Goal: Task Accomplishment & Management: Complete application form

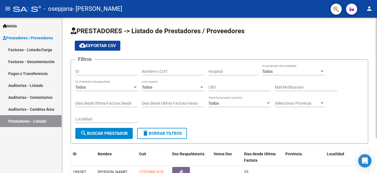
scroll to position [45, 0]
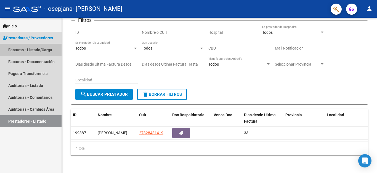
click at [44, 51] on link "Facturas - Listado/Carga" at bounding box center [31, 50] width 62 height 12
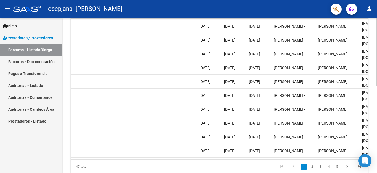
scroll to position [178, 0]
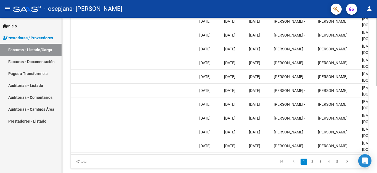
click at [376, 86] on div at bounding box center [376, 52] width 1 height 69
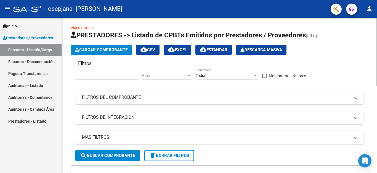
scroll to position [0, 0]
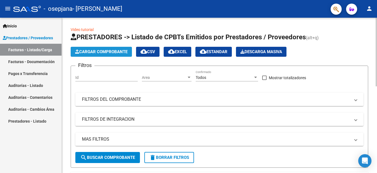
click at [106, 53] on span "Cargar Comprobante" at bounding box center [101, 51] width 53 height 5
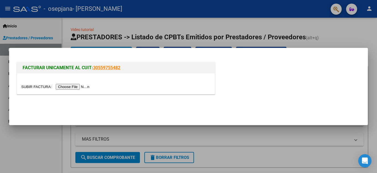
click at [71, 88] on input "file" at bounding box center [56, 87] width 70 height 6
click at [67, 83] on div at bounding box center [116, 86] width 190 height 6
click at [68, 86] on input "file" at bounding box center [56, 87] width 70 height 6
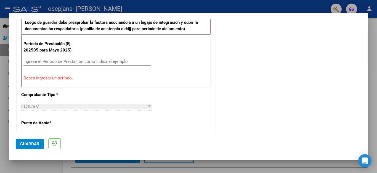
scroll to position [166, 0]
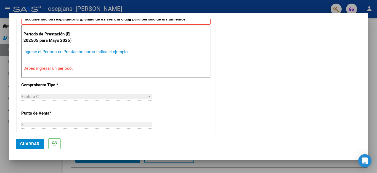
click at [77, 52] on input "Ingrese el Período de Prestación como indica el ejemplo" at bounding box center [87, 51] width 128 height 5
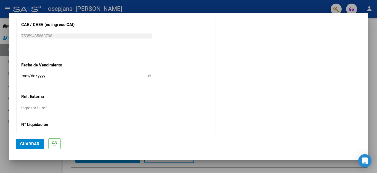
scroll to position [359, 0]
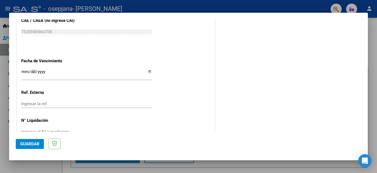
type input "202508"
click at [55, 69] on input "Ingresar la fecha" at bounding box center [86, 73] width 131 height 9
click at [148, 69] on input "Ingresar la fecha" at bounding box center [86, 73] width 131 height 9
type input "[DATE]"
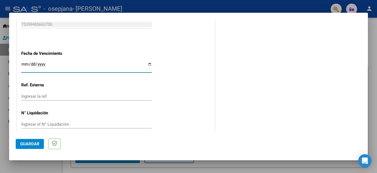
scroll to position [367, 0]
click at [30, 141] on button "Guardar" at bounding box center [30, 144] width 28 height 10
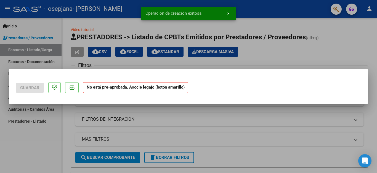
scroll to position [0, 0]
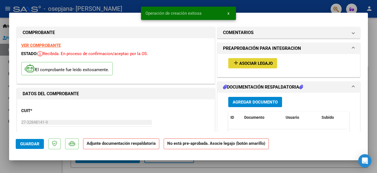
click at [233, 64] on mat-icon "add" at bounding box center [236, 62] width 7 height 7
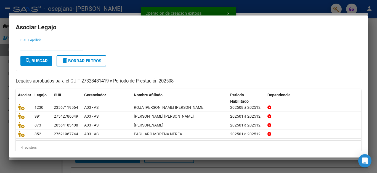
scroll to position [23, 0]
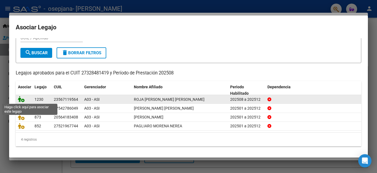
click at [22, 101] on icon at bounding box center [21, 99] width 7 height 6
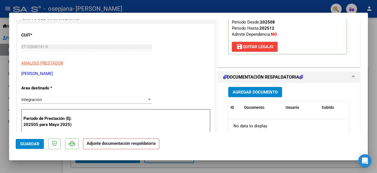
scroll to position [83, 0]
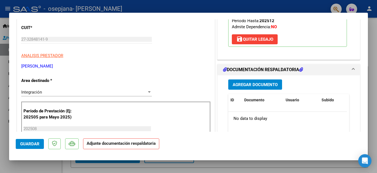
click at [253, 85] on span "Agregar Documento" at bounding box center [255, 84] width 45 height 5
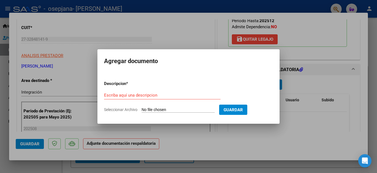
click at [149, 112] on form "Descripcion * Escriba aquí una descripcion Seleccionar Archivo Guardar" at bounding box center [188, 96] width 169 height 40
click at [152, 110] on input "Seleccionar Archivo" at bounding box center [178, 109] width 73 height 5
type input "C:\fakepath\27328481419_011_00003_00000745.pdf"
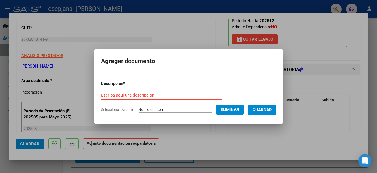
click at [122, 94] on input "Escriba aquí una descripcion" at bounding box center [161, 95] width 121 height 5
type input "factura"
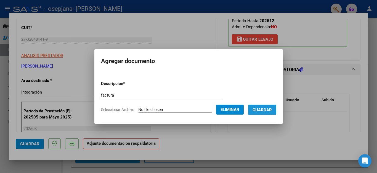
click at [267, 111] on span "Guardar" at bounding box center [262, 109] width 19 height 5
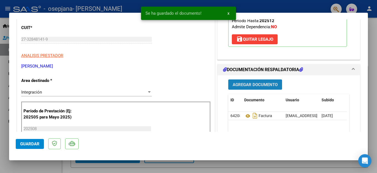
click at [255, 86] on span "Agregar Documento" at bounding box center [255, 84] width 45 height 5
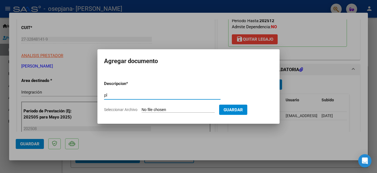
type input "planilla"
click at [153, 109] on input "Seleccionar Archivo" at bounding box center [178, 109] width 73 height 5
type input "C:\fakepath\Planilla [PERSON_NAME] - [DATE].pdf"
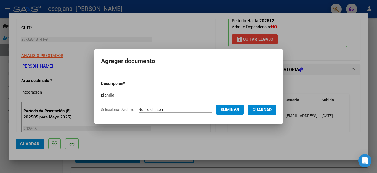
click at [272, 110] on span "Guardar" at bounding box center [262, 109] width 19 height 5
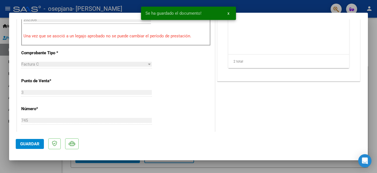
scroll to position [193, 0]
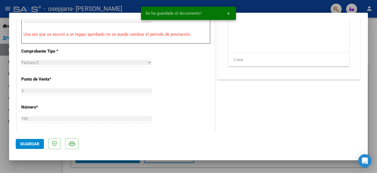
click at [36, 143] on span "Guardar" at bounding box center [29, 143] width 19 height 5
click at [324, 4] on div at bounding box center [188, 86] width 377 height 173
type input "$ 0,00"
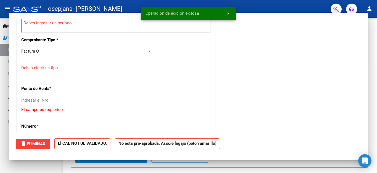
scroll to position [182, 0]
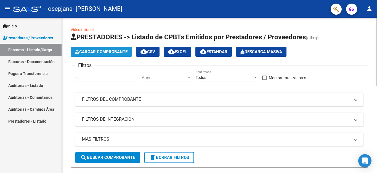
click at [108, 49] on span "Cargar Comprobante" at bounding box center [101, 51] width 53 height 5
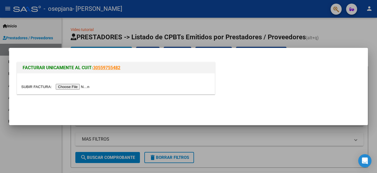
click at [68, 86] on input "file" at bounding box center [56, 87] width 70 height 6
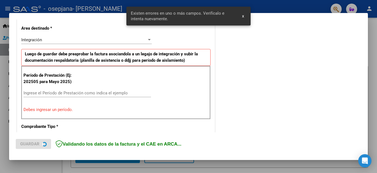
scroll to position [126, 0]
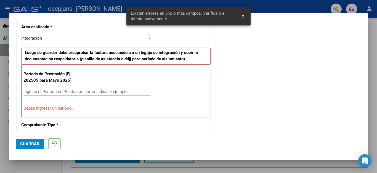
drag, startPoint x: 53, startPoint y: 88, endPoint x: 50, endPoint y: 89, distance: 3.5
click at [53, 88] on div "Ingrese el Período de Prestación como indica el ejemplo" at bounding box center [87, 91] width 128 height 8
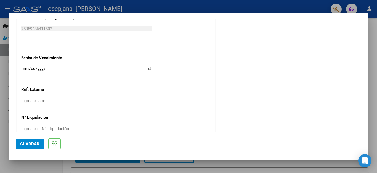
scroll to position [367, 0]
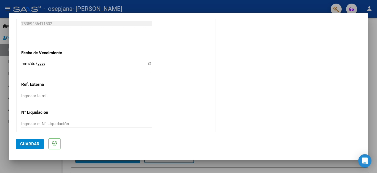
type input "202508"
click at [30, 145] on span "Guardar" at bounding box center [29, 143] width 19 height 5
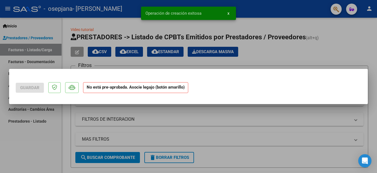
scroll to position [0, 0]
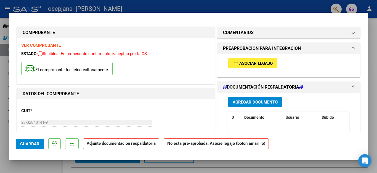
click at [256, 62] on span "Asociar Legajo" at bounding box center [256, 63] width 33 height 5
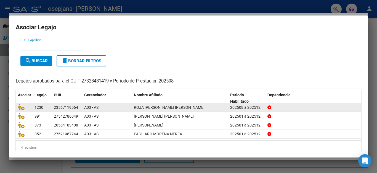
scroll to position [23, 0]
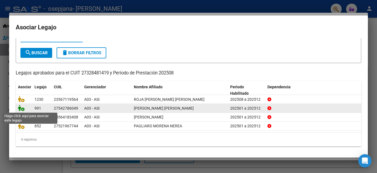
click at [23, 110] on icon at bounding box center [21, 108] width 7 height 6
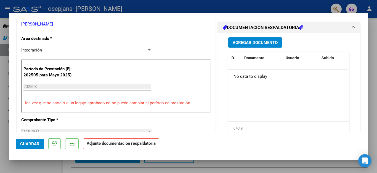
scroll to position [138, 0]
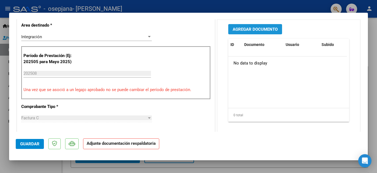
click at [261, 31] on span "Agregar Documento" at bounding box center [255, 29] width 45 height 5
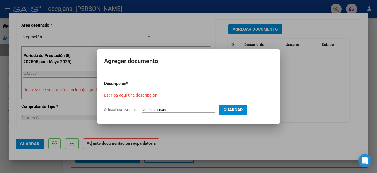
click at [150, 111] on input "Seleccionar Archivo" at bounding box center [178, 109] width 73 height 5
type input "C:\fakepath\27328481419_011_00003_00000746.pdf"
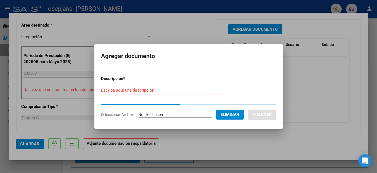
click at [127, 91] on input "Escriba aquí una descripcion" at bounding box center [161, 90] width 121 height 5
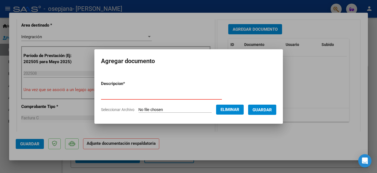
type input "factura"
click at [268, 106] on button "Guardar" at bounding box center [262, 109] width 28 height 10
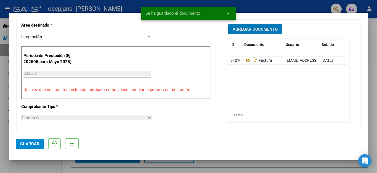
click at [263, 31] on span "Agregar Documento" at bounding box center [255, 29] width 45 height 5
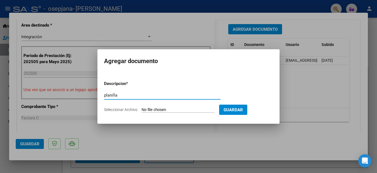
type input "planilla"
click at [160, 110] on input "Seleccionar Archivo" at bounding box center [178, 109] width 73 height 5
type input "C:\fakepath\Planilla [PERSON_NAME][DATE].pdf"
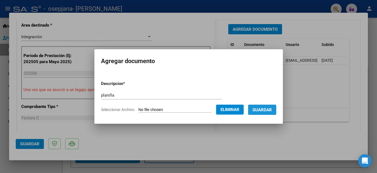
click at [270, 111] on span "Guardar" at bounding box center [262, 109] width 19 height 5
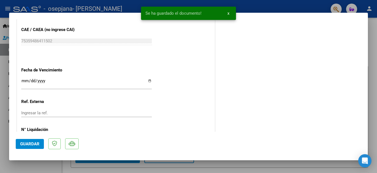
scroll to position [359, 0]
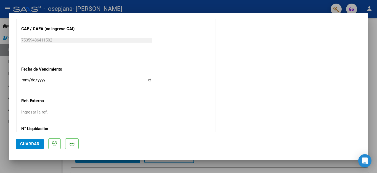
click at [25, 78] on input "Ingresar la fecha" at bounding box center [86, 82] width 131 height 9
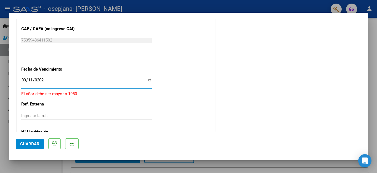
type input "[DATE]"
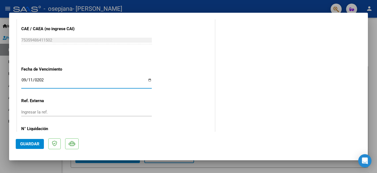
click at [84, 109] on input "Ingresar la ref." at bounding box center [86, 111] width 131 height 5
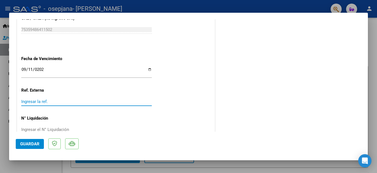
scroll to position [376, 0]
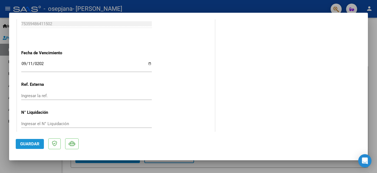
click at [24, 145] on span "Guardar" at bounding box center [29, 143] width 19 height 5
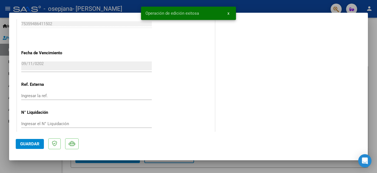
drag, startPoint x: 264, startPoint y: 9, endPoint x: 266, endPoint y: 0, distance: 9.3
click at [264, 9] on div at bounding box center [188, 86] width 377 height 173
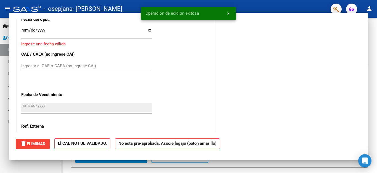
scroll to position [0, 0]
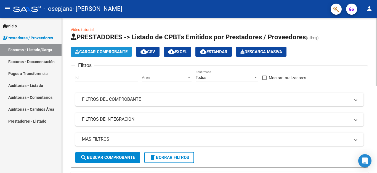
click at [90, 51] on span "Cargar Comprobante" at bounding box center [101, 51] width 53 height 5
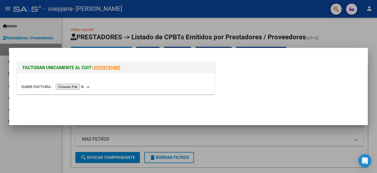
click at [66, 86] on input "file" at bounding box center [56, 87] width 70 height 6
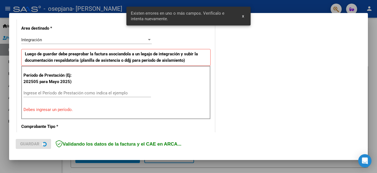
scroll to position [126, 0]
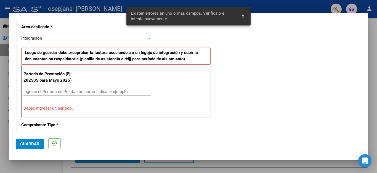
click at [57, 91] on input "Ingrese el Período de Prestación como indica el ejemplo" at bounding box center [87, 91] width 128 height 5
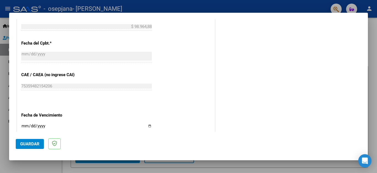
scroll to position [319, 0]
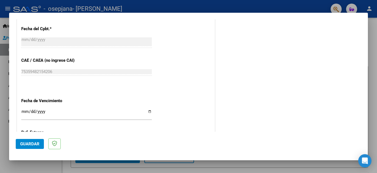
type input "202508"
click at [23, 109] on input "Ingresar la fecha" at bounding box center [86, 113] width 131 height 9
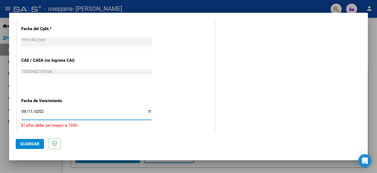
type input "[DATE]"
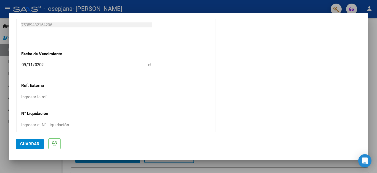
scroll to position [367, 0]
click at [28, 145] on span "Guardar" at bounding box center [29, 143] width 19 height 5
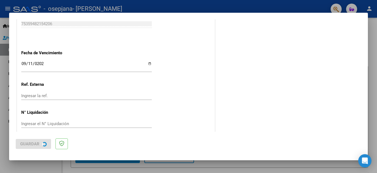
scroll to position [0, 0]
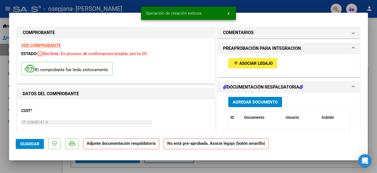
click at [258, 67] on button "add Asociar Legajo" at bounding box center [253, 63] width 49 height 10
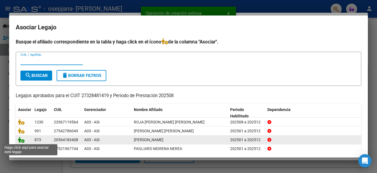
click at [21, 140] on icon at bounding box center [21, 140] width 7 height 6
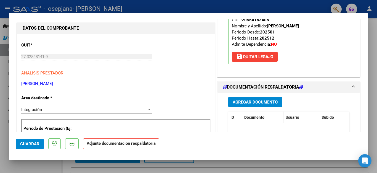
scroll to position [83, 0]
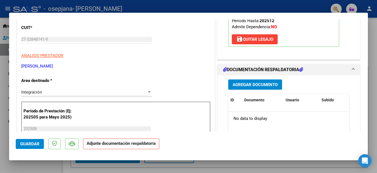
click at [249, 90] on div "Agregar Documento ID Documento Usuario Subido Acción No data to display 0 total…" at bounding box center [288, 130] width 129 height 110
click at [249, 85] on span "Agregar Documento" at bounding box center [255, 84] width 45 height 5
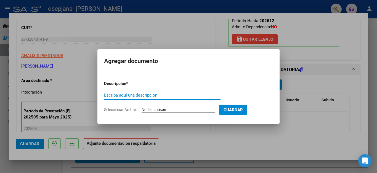
click at [168, 108] on input "Seleccionar Archivo" at bounding box center [178, 109] width 73 height 5
type input "C:\fakepath\27328481419_011_00003_00000740.pdf"
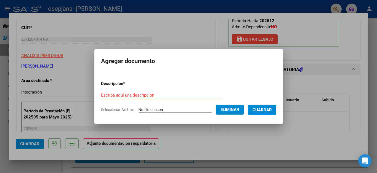
click at [142, 90] on form "Descripcion * Escriba aquí una descripcion Seleccionar Archivo Eliminar Guardar" at bounding box center [188, 96] width 175 height 40
click at [131, 94] on input "Escriba aquí una descripcion" at bounding box center [161, 95] width 121 height 5
type input "factura"
click at [263, 107] on span "Guardar" at bounding box center [262, 109] width 19 height 5
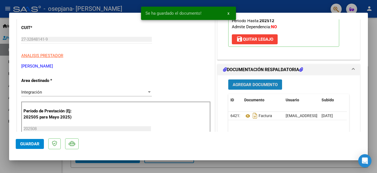
click at [271, 82] on span "Agregar Documento" at bounding box center [255, 84] width 45 height 5
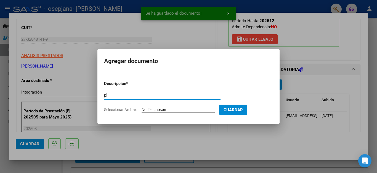
type input "planilla"
click at [155, 110] on input "Seleccionar Archivo" at bounding box center [178, 109] width 73 height 5
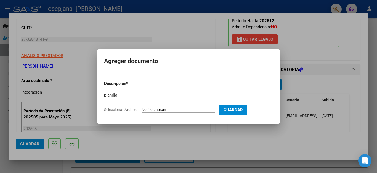
type input "C:\fakepath\planilla [PERSON_NAME] - agosot 2025.pdf"
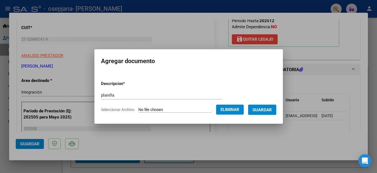
click at [268, 109] on span "Guardar" at bounding box center [262, 109] width 19 height 5
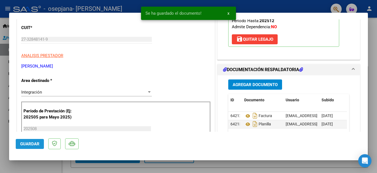
click at [31, 139] on button "Guardar" at bounding box center [30, 144] width 28 height 10
drag, startPoint x: 219, startPoint y: 168, endPoint x: 223, endPoint y: 161, distance: 8.4
click at [219, 167] on div at bounding box center [188, 86] width 377 height 173
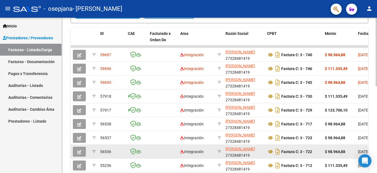
scroll to position [140, 0]
